Goal: Information Seeking & Learning: Learn about a topic

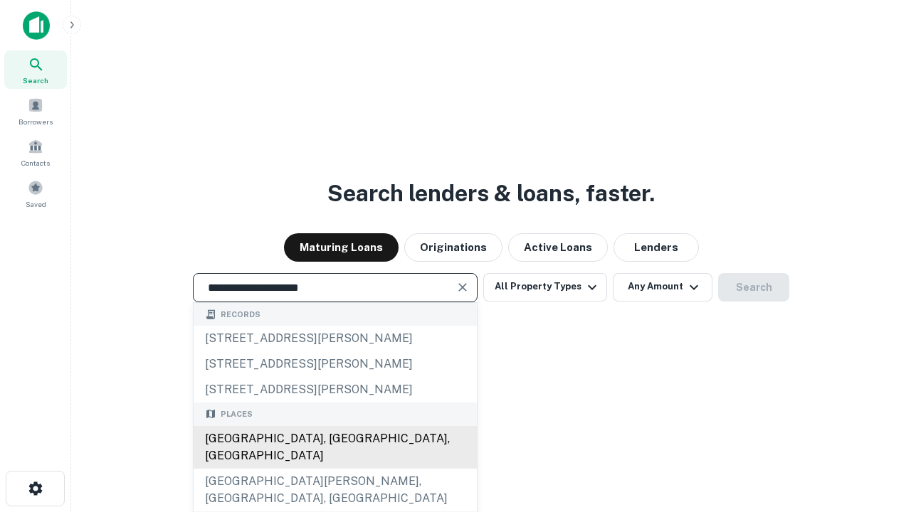
click at [334, 469] on div "Santa Monica, CA, USA" at bounding box center [335, 447] width 283 height 43
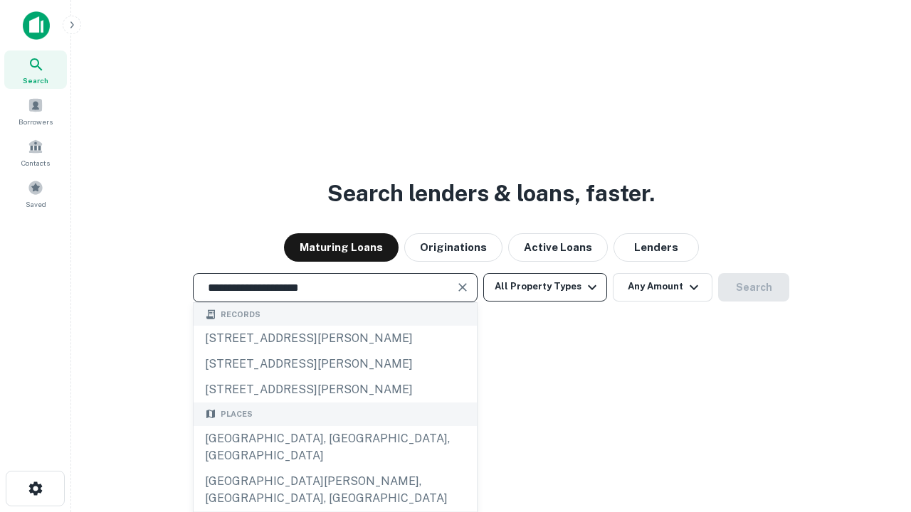
type input "**********"
click at [545, 287] on button "All Property Types" at bounding box center [545, 287] width 124 height 28
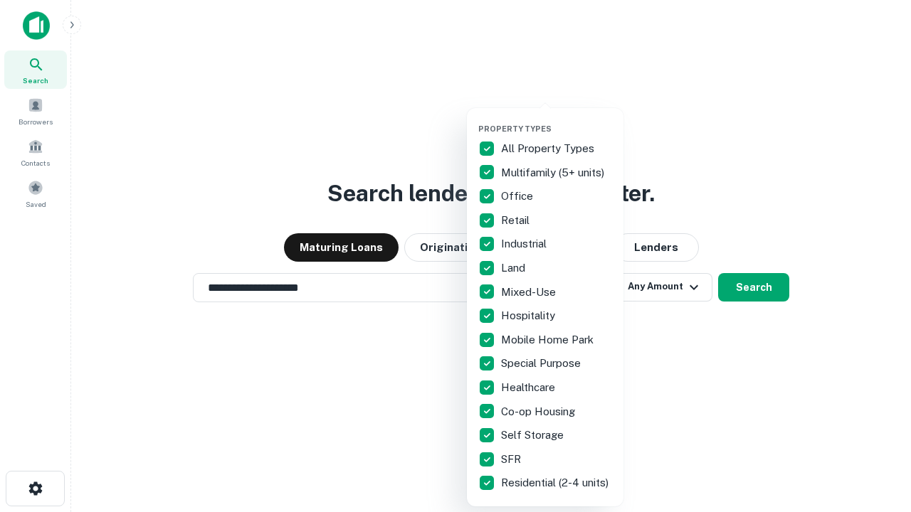
click at [556, 120] on button "button" at bounding box center [556, 120] width 157 height 1
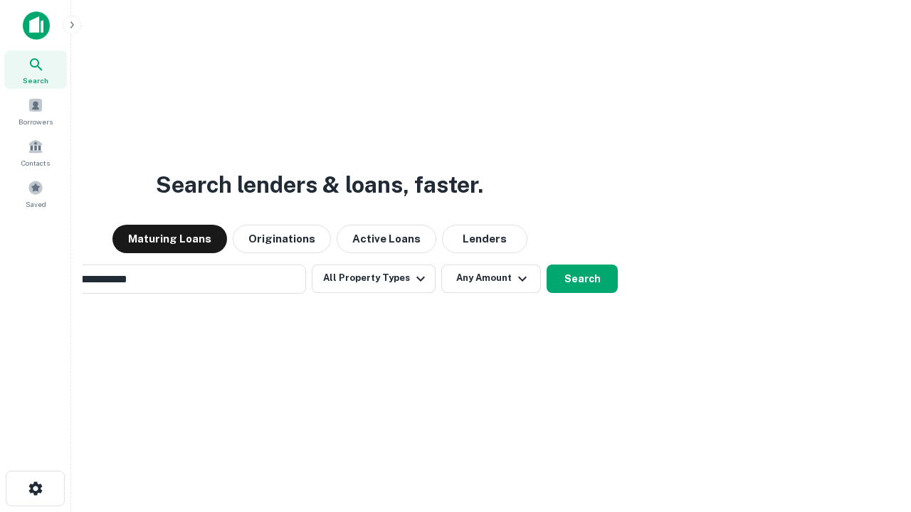
scroll to position [22, 0]
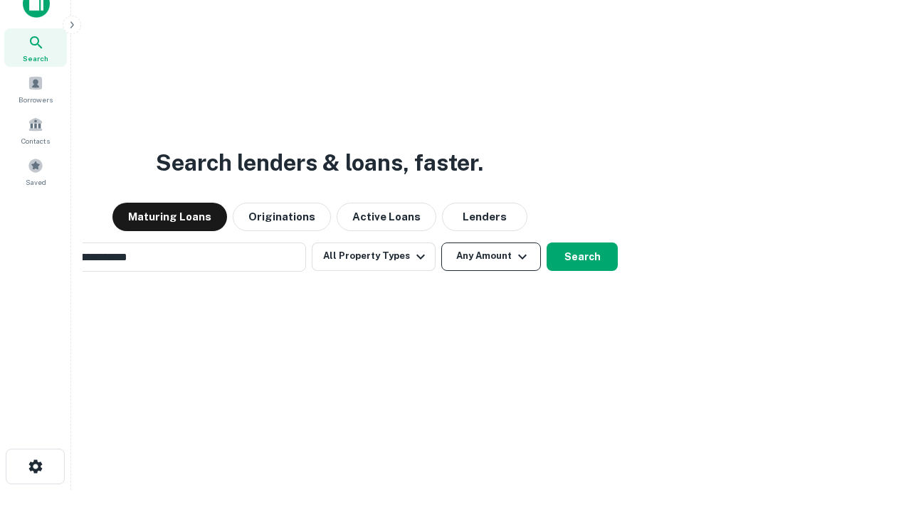
click at [441, 243] on button "Any Amount" at bounding box center [491, 257] width 100 height 28
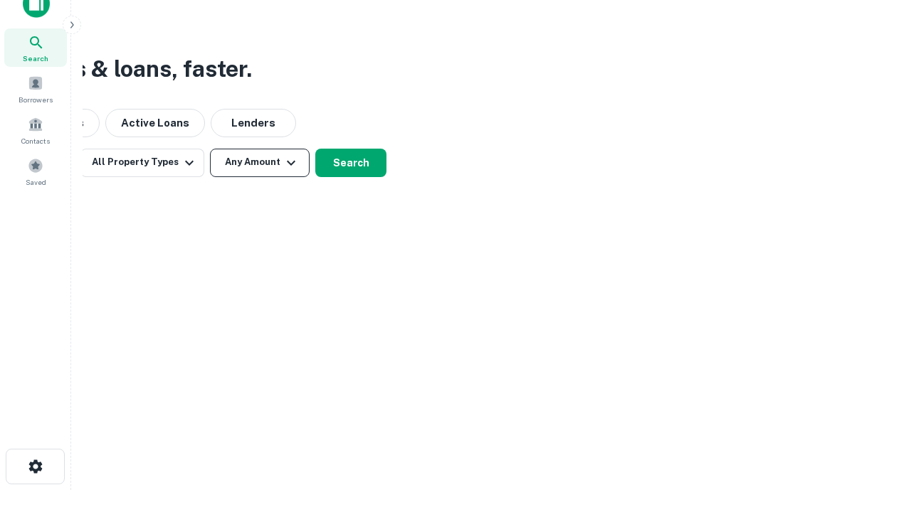
scroll to position [23, 0]
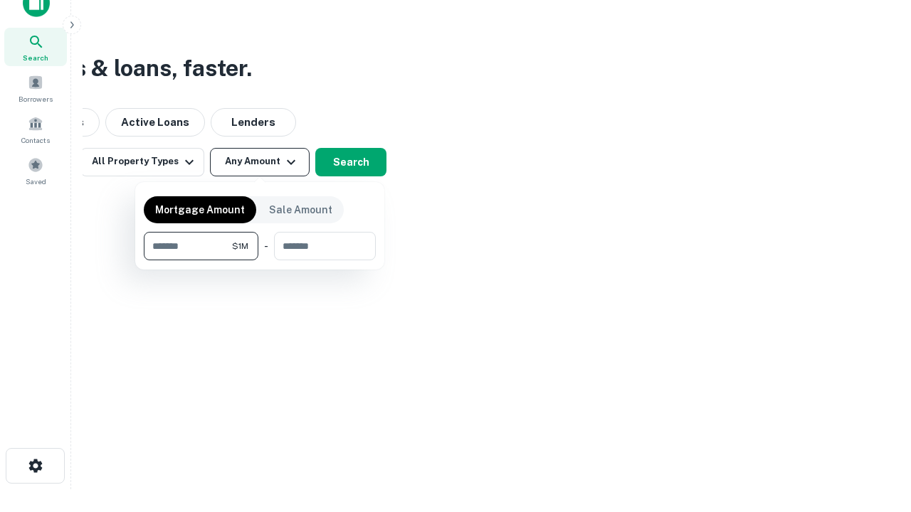
type input "*******"
click at [260, 260] on button "button" at bounding box center [260, 260] width 232 height 1
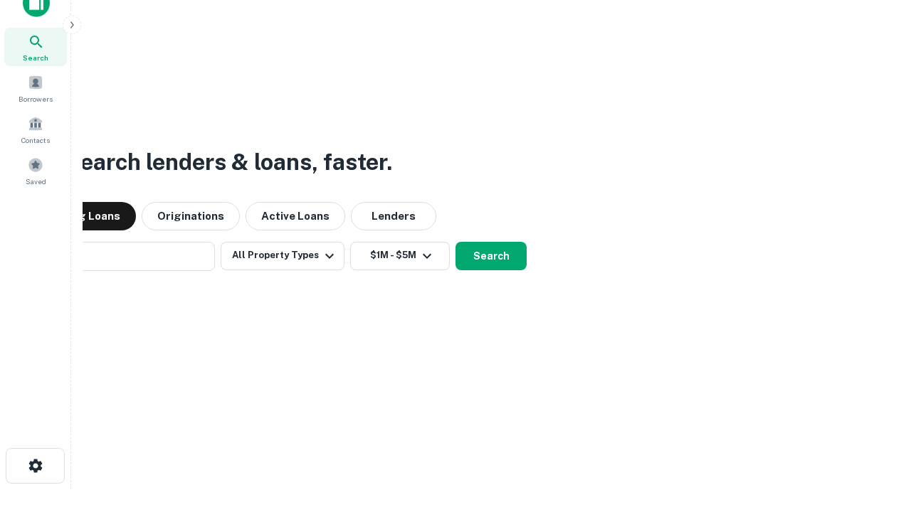
scroll to position [22, 0]
click at [455, 243] on button "Search" at bounding box center [490, 257] width 71 height 28
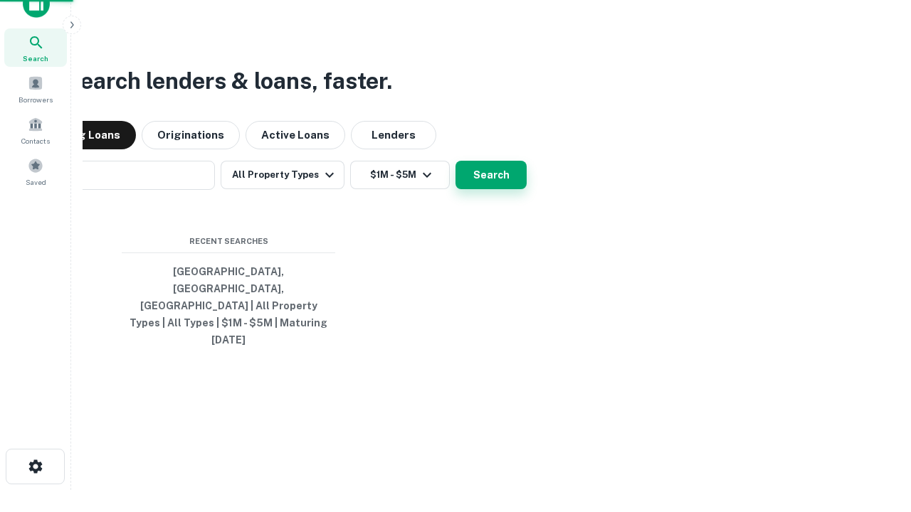
scroll to position [23, 0]
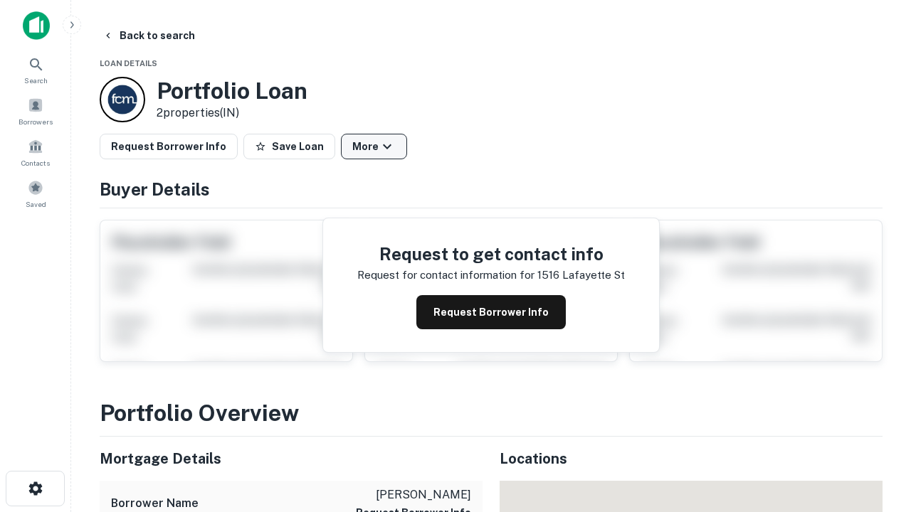
click at [374, 147] on button "More" at bounding box center [374, 147] width 66 height 26
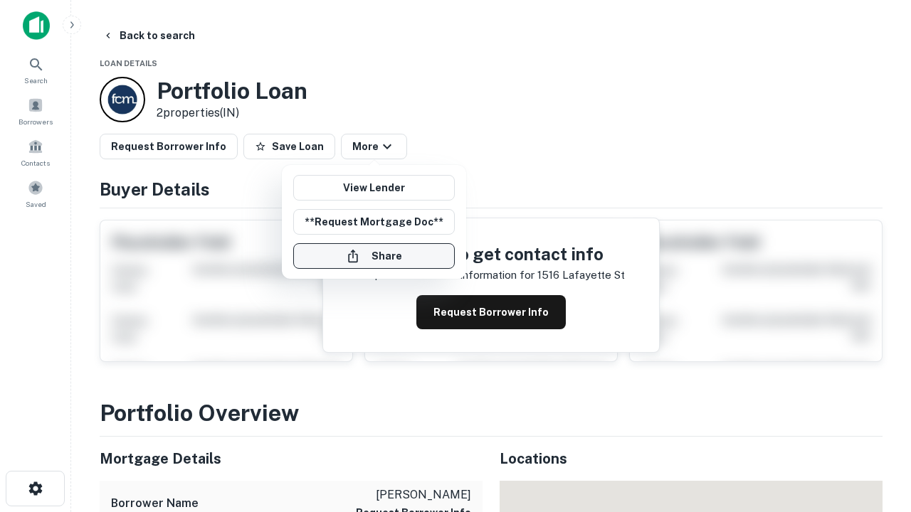
click at [374, 256] on button "Share" at bounding box center [374, 256] width 162 height 26
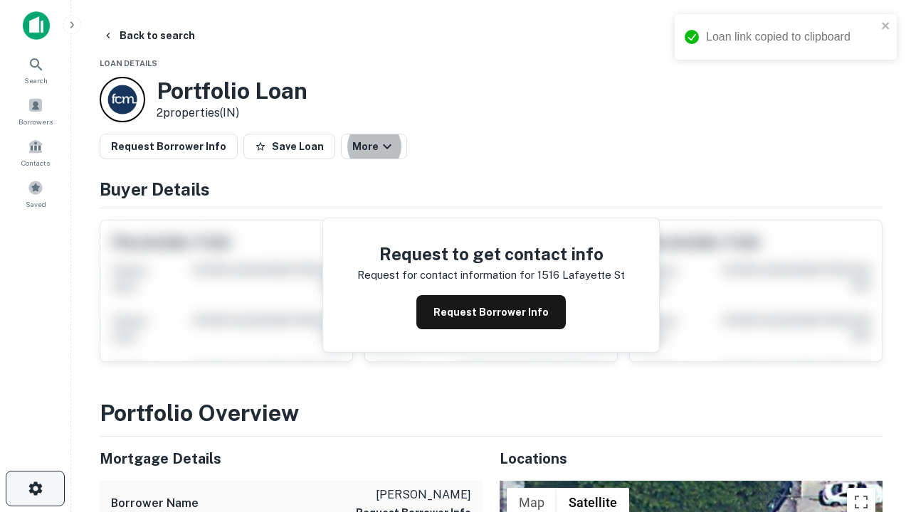
click at [35, 489] on icon "button" at bounding box center [35, 488] width 17 height 17
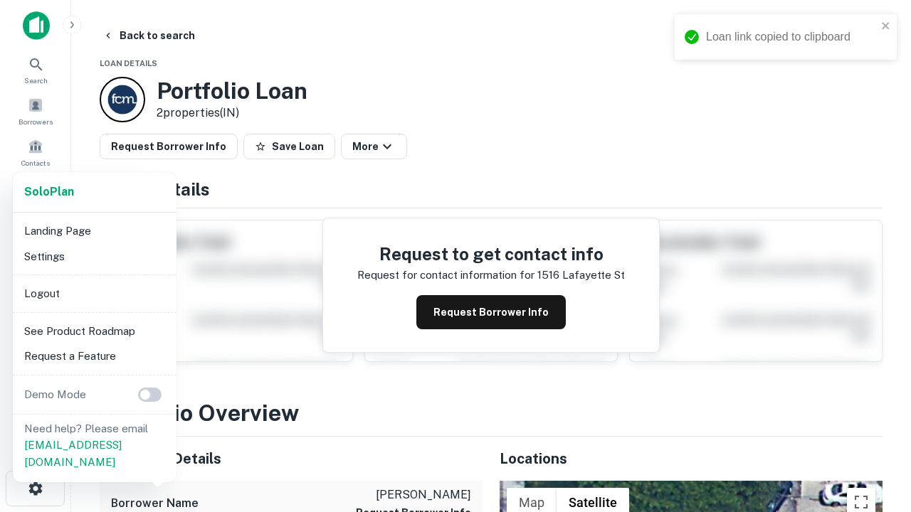
click at [94, 293] on li "Logout" at bounding box center [94, 294] width 152 height 26
